Goal: Information Seeking & Learning: Learn about a topic

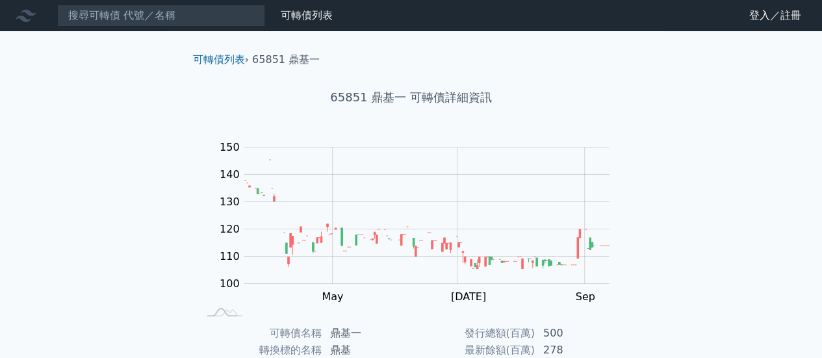
click at [701, 248] on div "可轉債列表 財務數據 可轉債列表 財務數據 登入／註冊 登入／註冊 可轉債列表 › 65851 鼎基一 65851 鼎基一 可轉債詳細資訊 Zoom Out …" at bounding box center [411, 309] width 822 height 618
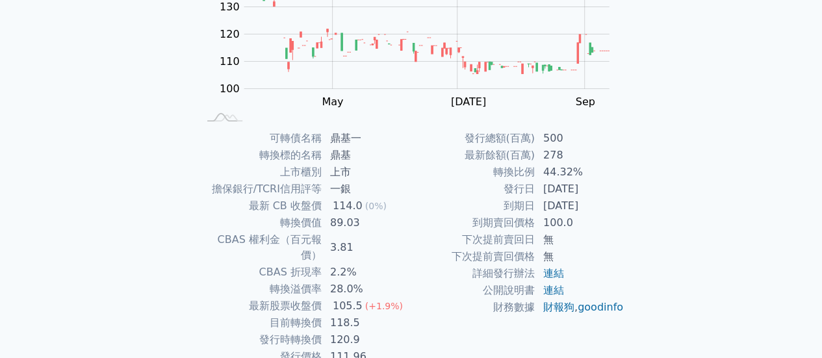
click at [570, 207] on td "[DATE]" at bounding box center [580, 206] width 89 height 17
drag, startPoint x: 256, startPoint y: 207, endPoint x: 624, endPoint y: 207, distance: 368.0
click at [624, 207] on div "可轉債名稱 鼎基一 轉換標的名稱 鼎基 上市櫃別 上市 擔保銀行/TCRI信用評等 一銀 最新 CB 收盤價 114.0 (0%) 轉換價值 89.03 CB…" at bounding box center [412, 247] width 458 height 235
click at [625, 207] on div "可轉債名稱 鼎基一 轉換標的名稱 鼎基 上市櫃別 上市 擔保銀行/TCRI信用評等 一銀 最新 CB 收盤價 114.0 (0%) 轉換價值 89.03 CB…" at bounding box center [412, 247] width 458 height 235
click at [642, 210] on div "可轉債列表 › 65851 鼎基一 65851 鼎基一 可轉債詳細資訊 Zoom Out 100 80 90 100 110 120 130 140 150 …" at bounding box center [411, 129] width 499 height 586
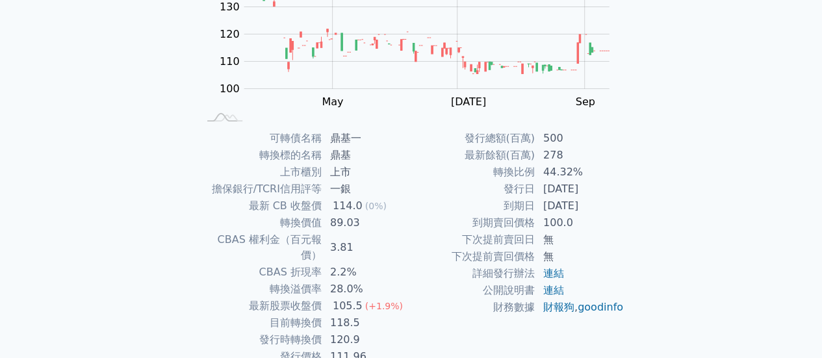
drag, startPoint x: 508, startPoint y: 200, endPoint x: 615, endPoint y: 201, distance: 106.6
click at [615, 201] on tr "到期日 [DATE]" at bounding box center [518, 206] width 213 height 17
click at [615, 201] on td "[DATE]" at bounding box center [580, 206] width 89 height 17
click at [554, 187] on td "[DATE]" at bounding box center [580, 189] width 89 height 17
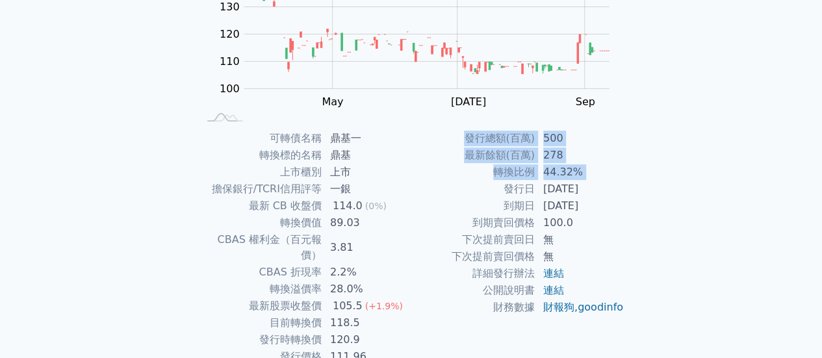
drag, startPoint x: 507, startPoint y: 187, endPoint x: 641, endPoint y: 185, distance: 133.9
click at [641, 185] on div "可轉債列表 › 65851 鼎基一 65851 鼎基一 可轉債詳細資訊 Zoom Out 100 80 90 100 110 120 130 140 150 …" at bounding box center [411, 129] width 499 height 586
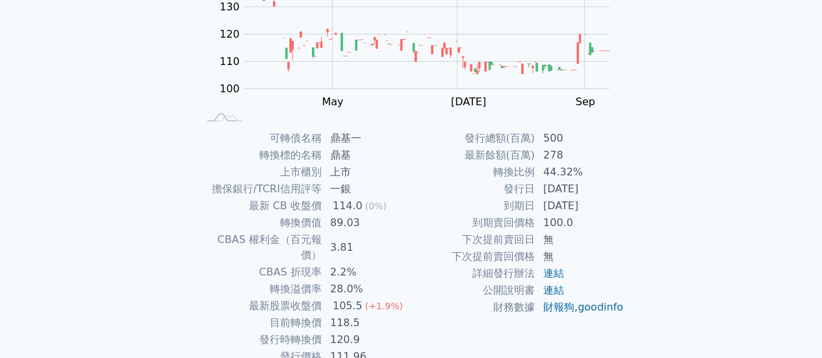
click at [674, 185] on div "可轉債列表 財務數據 可轉債列表 財務數據 登入／註冊 登入／註冊 可轉債列表 › 65851 鼎基一 65851 鼎基一 可轉債詳細資訊 Zoom Out …" at bounding box center [411, 114] width 822 height 618
